Goal: Find specific page/section: Find specific page/section

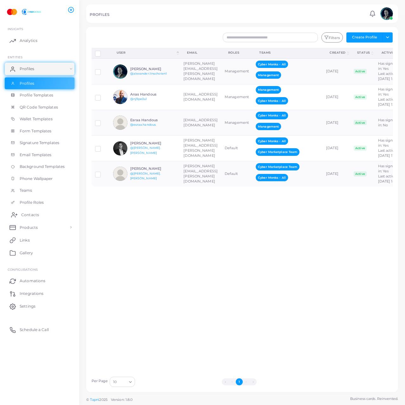
click at [37, 217] on span "Contacts" at bounding box center [30, 215] width 18 height 6
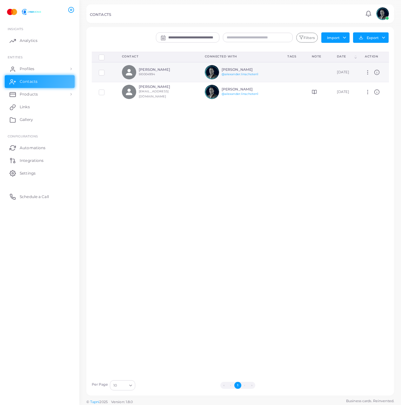
click at [170, 76] on div "[PERSON_NAME] 510004994" at bounding box center [162, 72] width 47 height 9
click at [154, 68] on h6 "[PERSON_NAME]" at bounding box center [162, 70] width 47 height 4
click at [162, 73] on div "[PERSON_NAME] 510004994" at bounding box center [162, 72] width 47 height 9
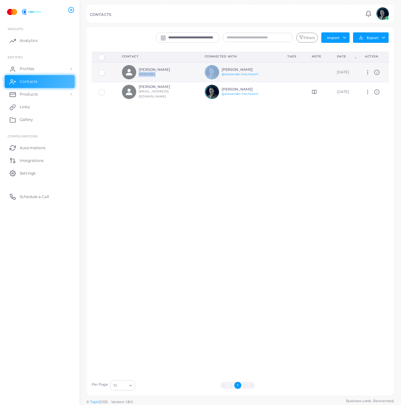
click at [162, 73] on div "[PERSON_NAME] 510004994" at bounding box center [162, 72] width 47 height 9
click at [160, 70] on h6 "[PERSON_NAME]" at bounding box center [162, 70] width 47 height 4
click at [106, 70] on label at bounding box center [106, 70] width 0 height 0
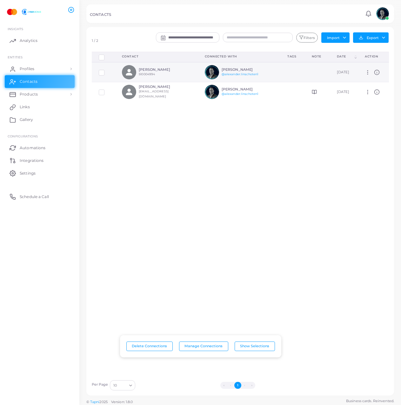
click at [365, 75] on icon at bounding box center [367, 72] width 6 height 6
click at [265, 69] on td "[PERSON_NAME] @[PERSON_NAME].linschoten1" at bounding box center [239, 72] width 83 height 20
click at [126, 66] on span at bounding box center [129, 72] width 14 height 14
click at [152, 68] on h6 "[PERSON_NAME]" at bounding box center [162, 70] width 47 height 4
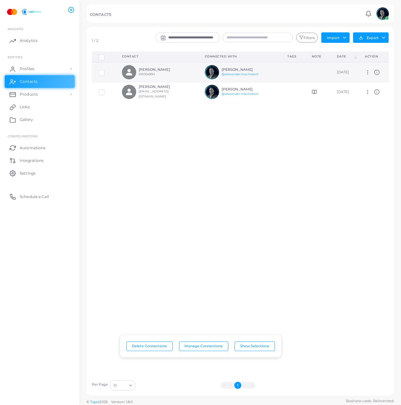
click at [152, 68] on h6 "[PERSON_NAME]" at bounding box center [162, 70] width 47 height 4
